Goal: Navigation & Orientation: Find specific page/section

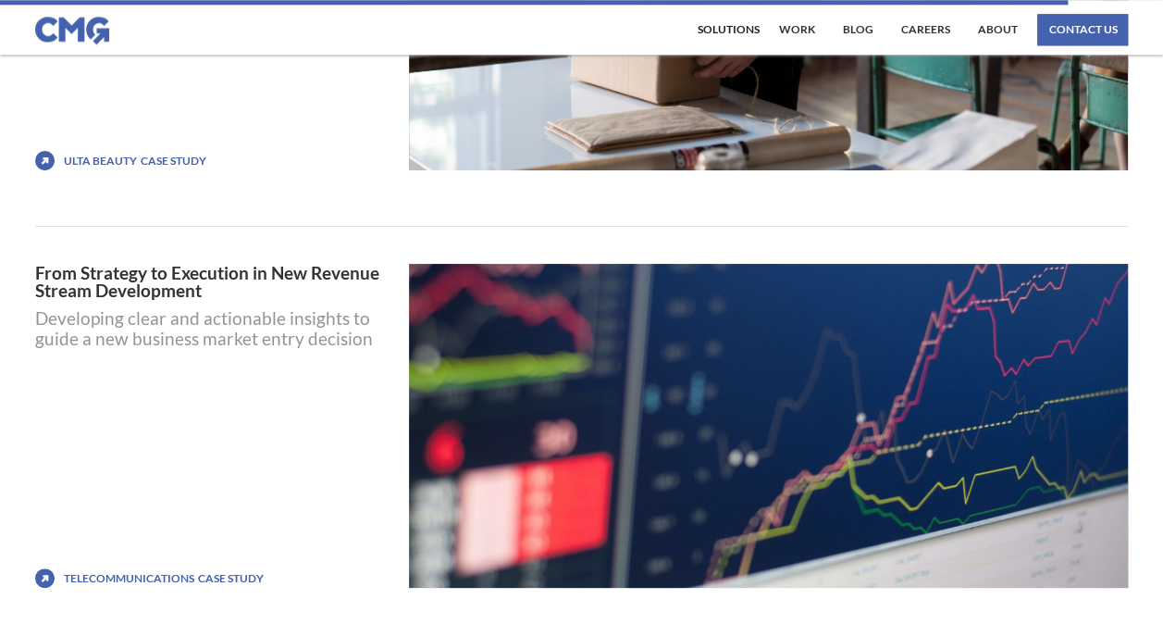
scroll to position [8048, 0]
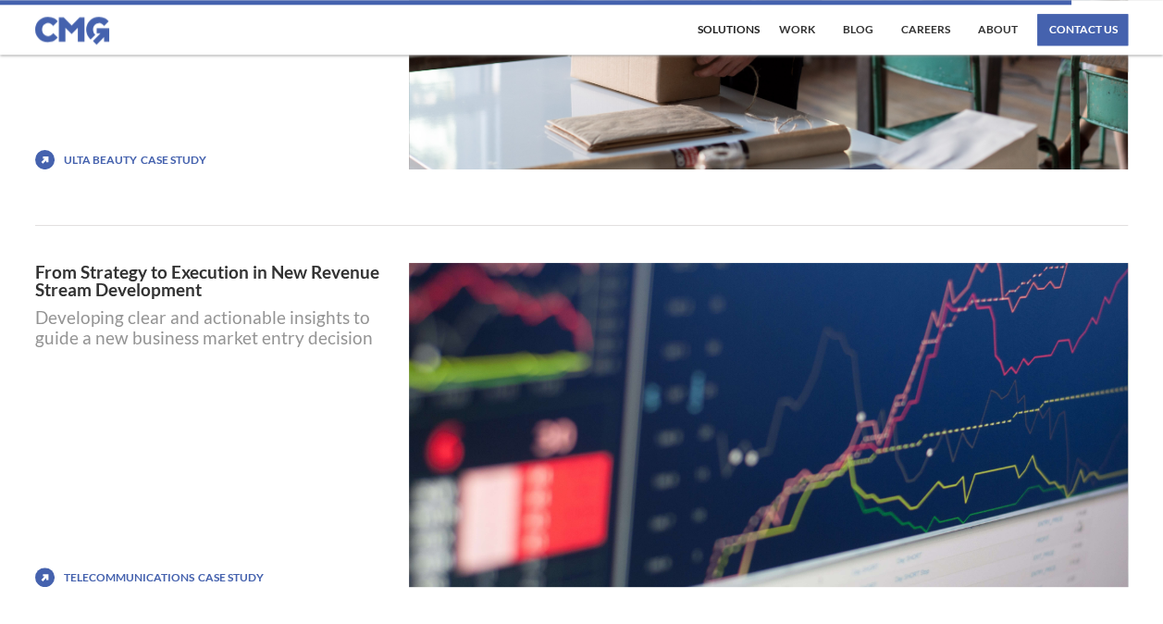
click at [183, 152] on div "Case STUDY" at bounding box center [174, 160] width 66 height 19
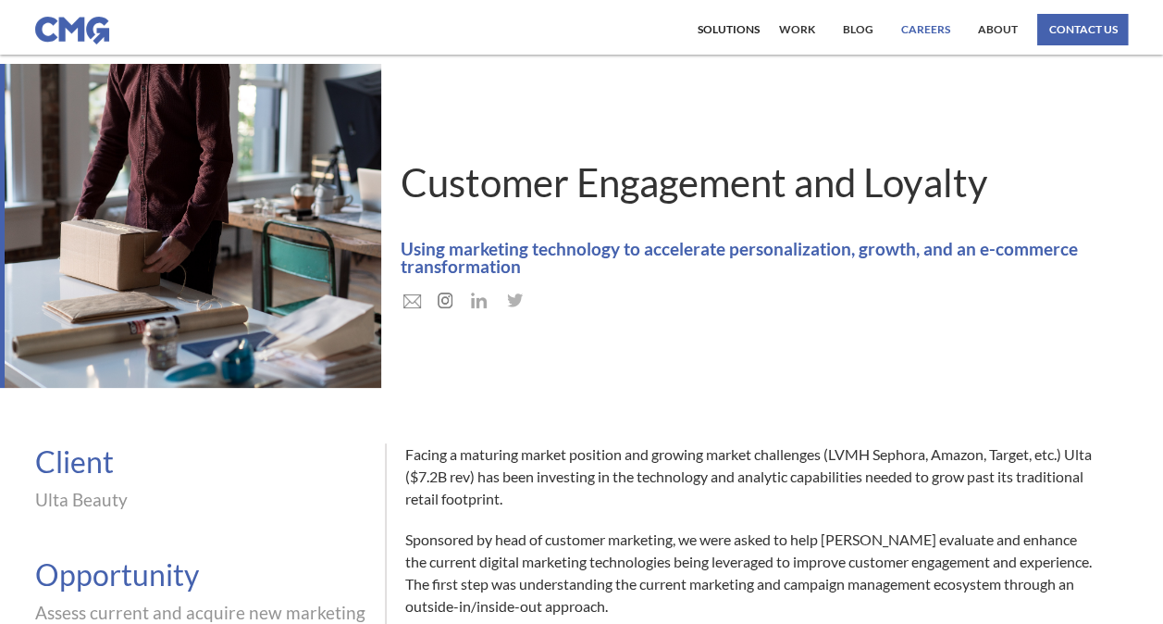
click at [930, 28] on link "Careers" at bounding box center [924, 29] width 58 height 31
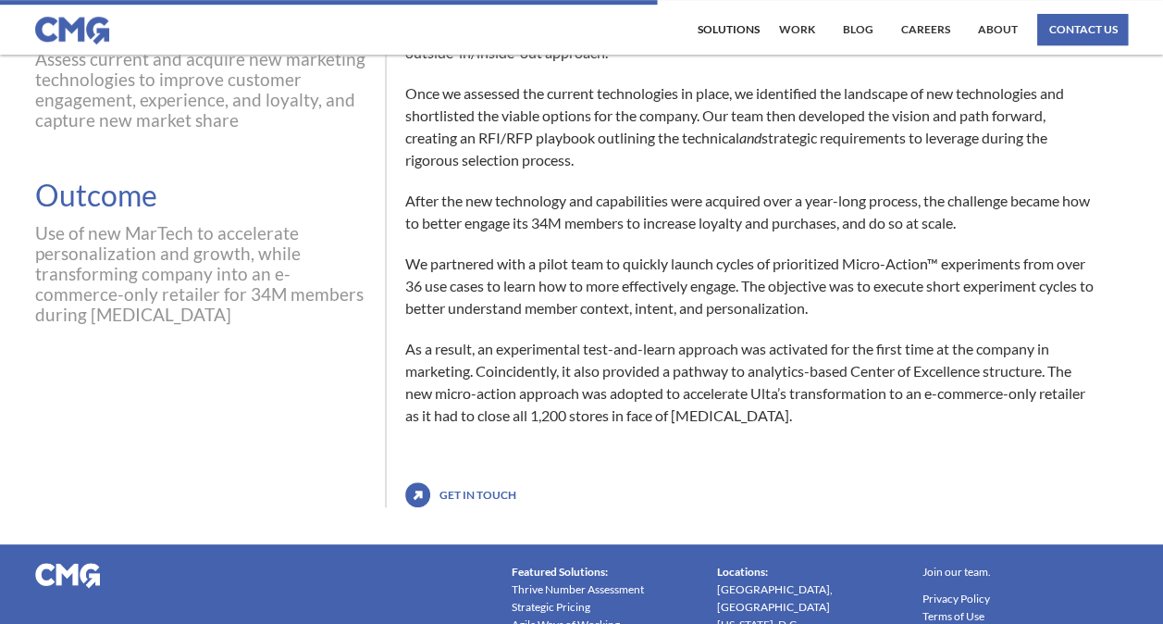
scroll to position [555, 0]
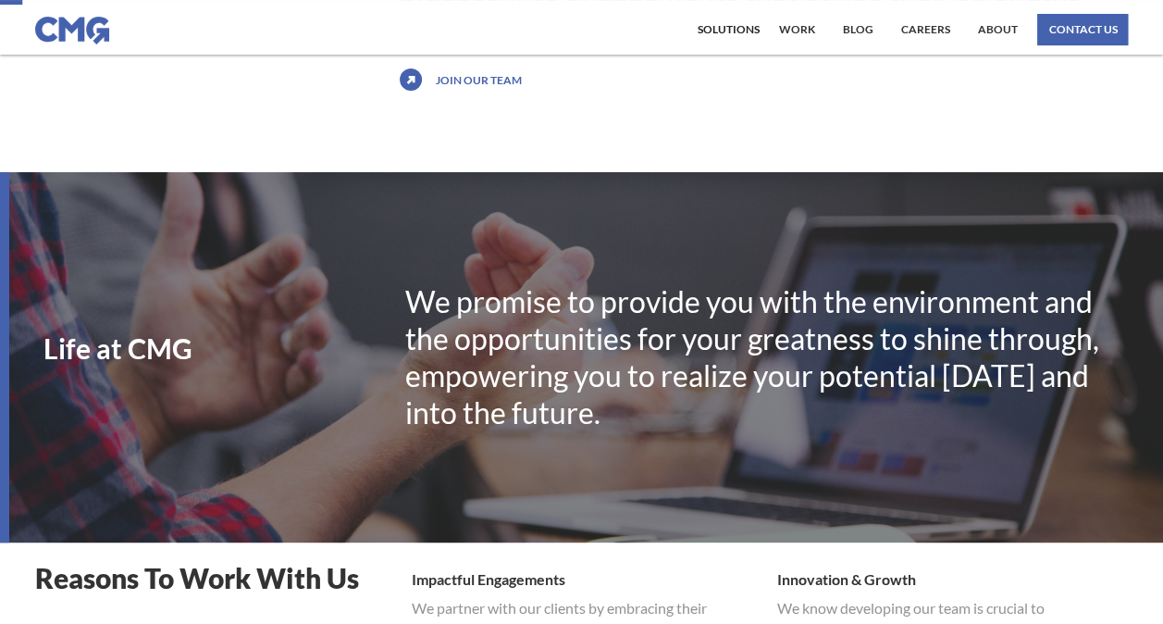
scroll to position [185, 0]
